Goal: Information Seeking & Learning: Learn about a topic

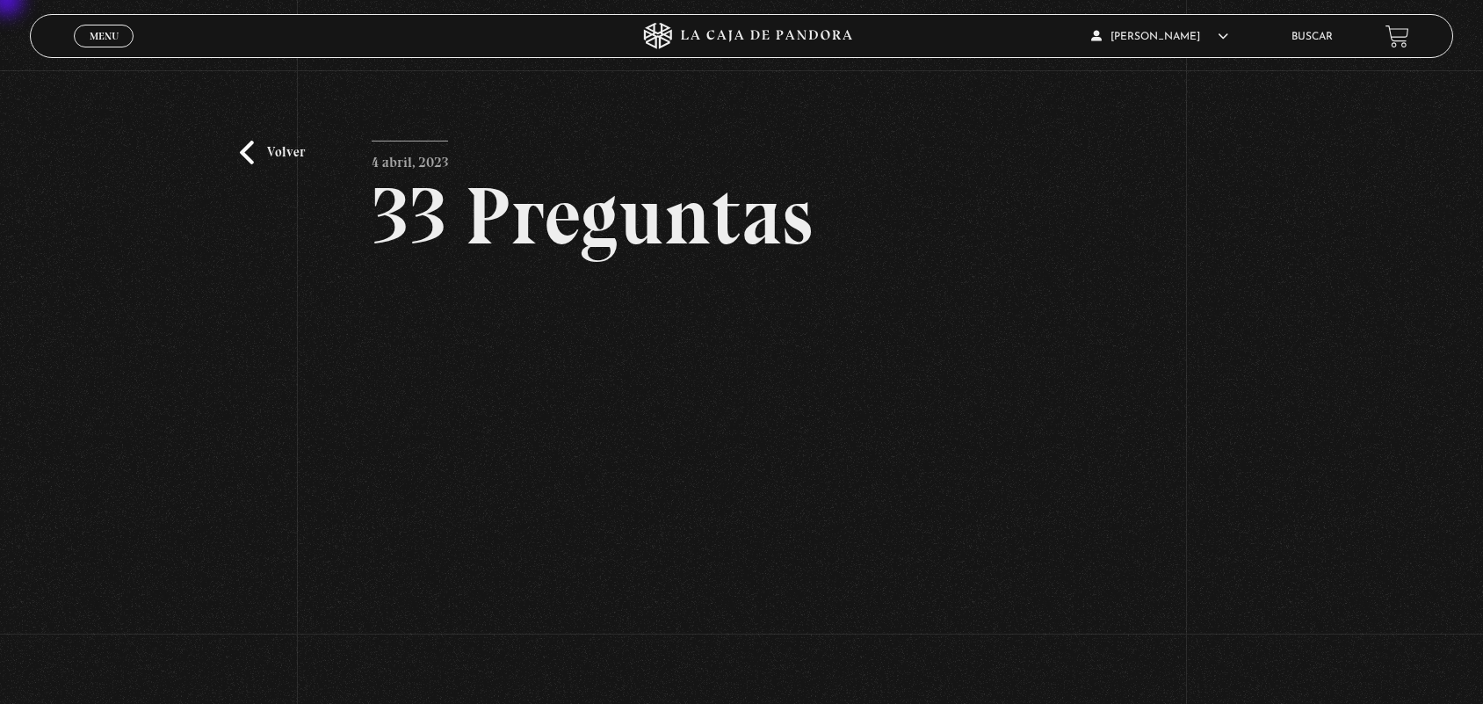
scroll to position [174, 0]
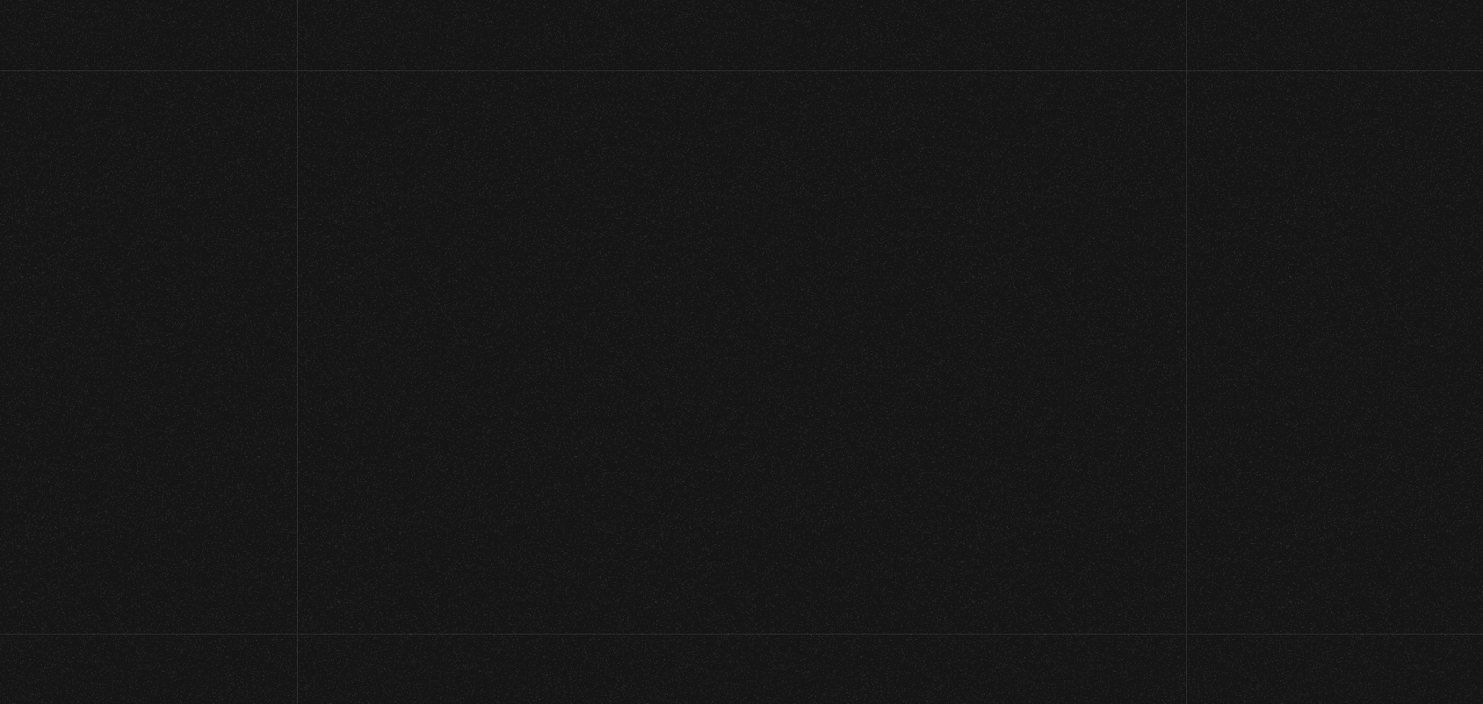
scroll to position [229, 0]
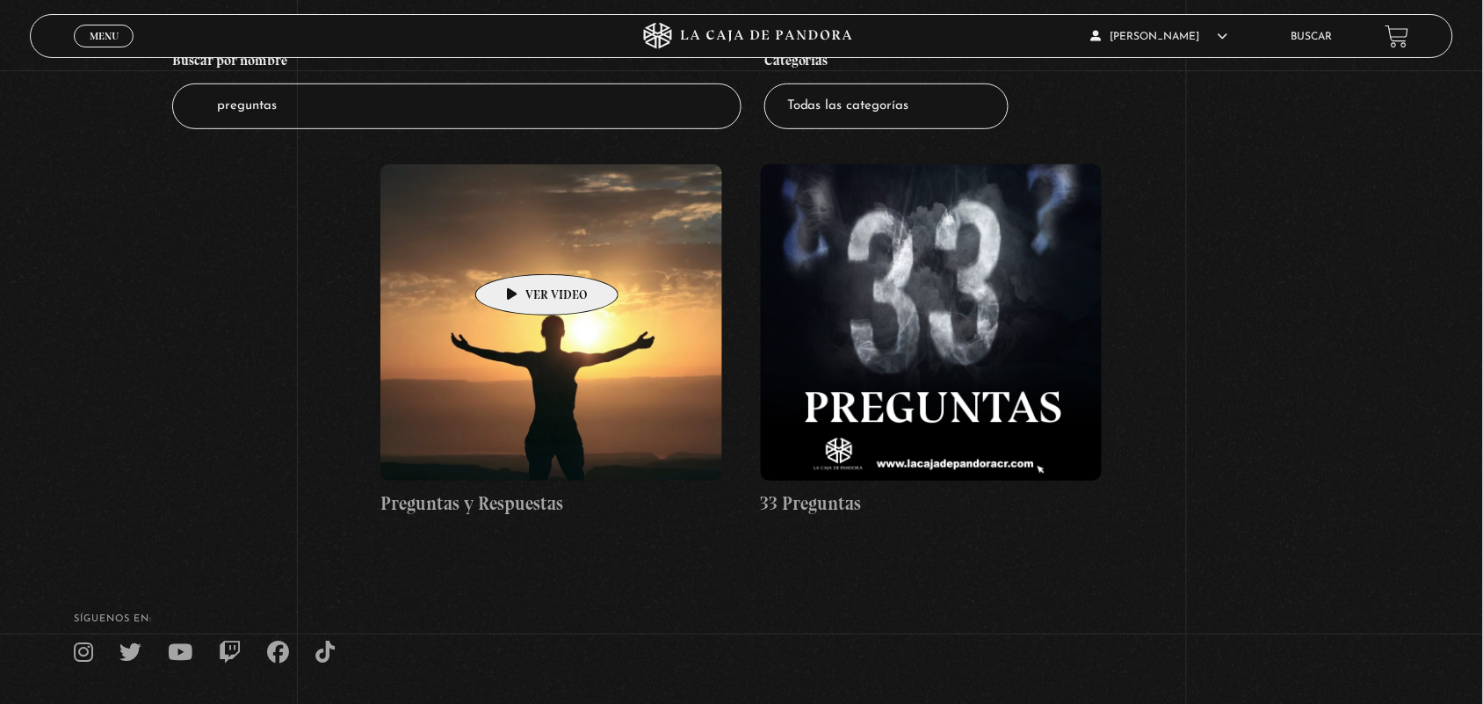
click at [519, 248] on figure at bounding box center [551, 322] width 342 height 316
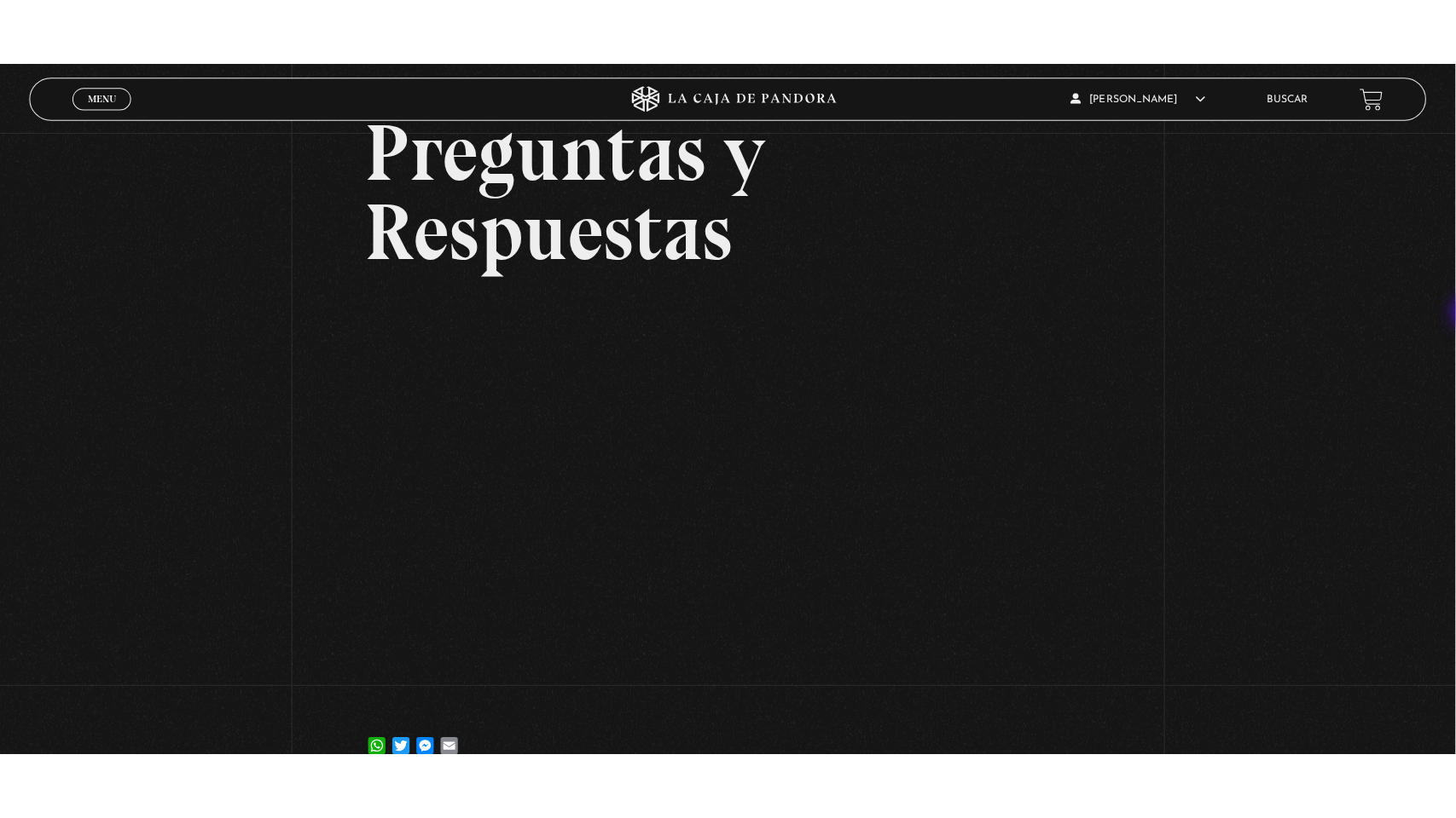
scroll to position [219, 0]
